Goal: Use online tool/utility: Utilize a website feature to perform a specific function

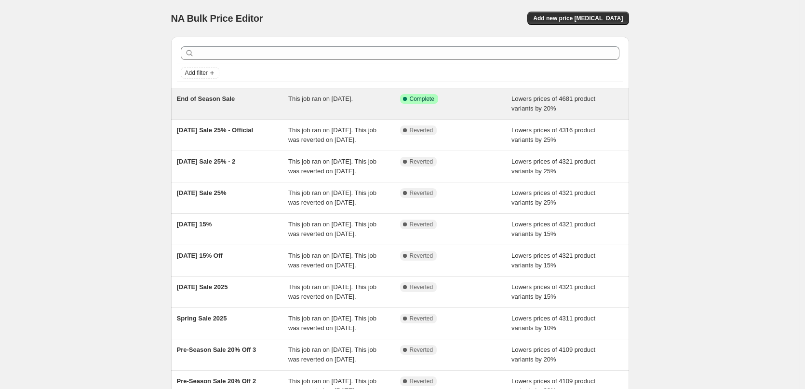
click at [509, 104] on div "Success Complete Complete" at bounding box center [456, 103] width 112 height 19
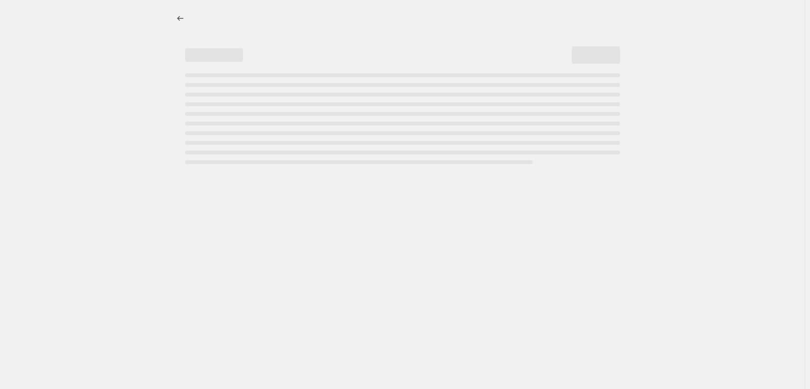
select select "percentage"
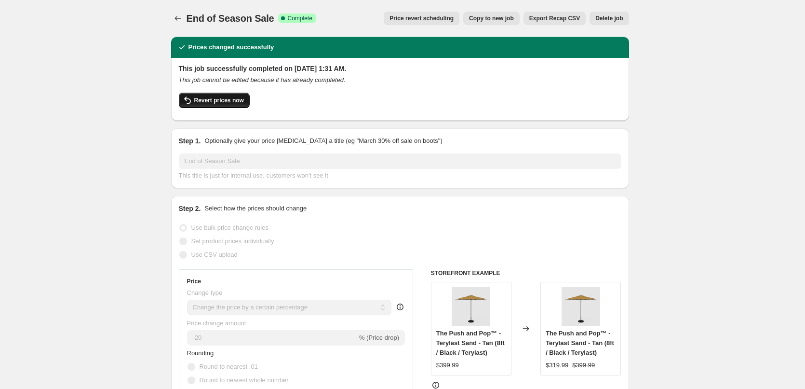
click at [224, 94] on button "Revert prices now" at bounding box center [214, 100] width 71 height 15
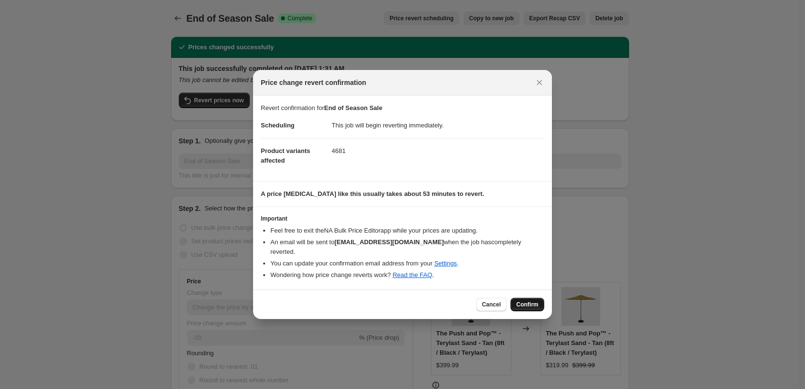
click at [522, 303] on span "Confirm" at bounding box center [528, 304] width 22 height 8
